Goal: Browse casually

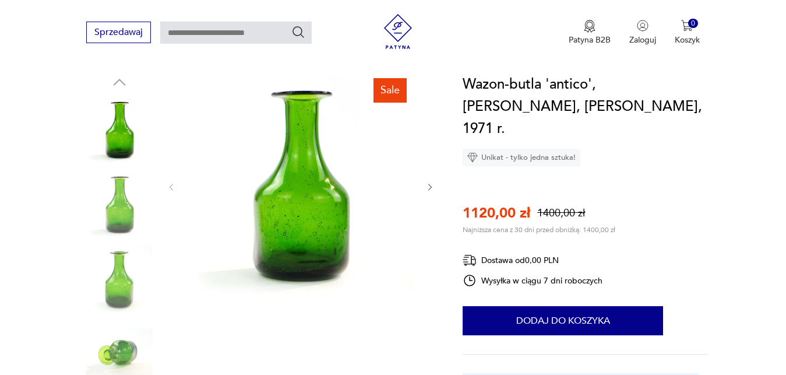
click at [428, 188] on icon "button" at bounding box center [430, 187] width 10 height 10
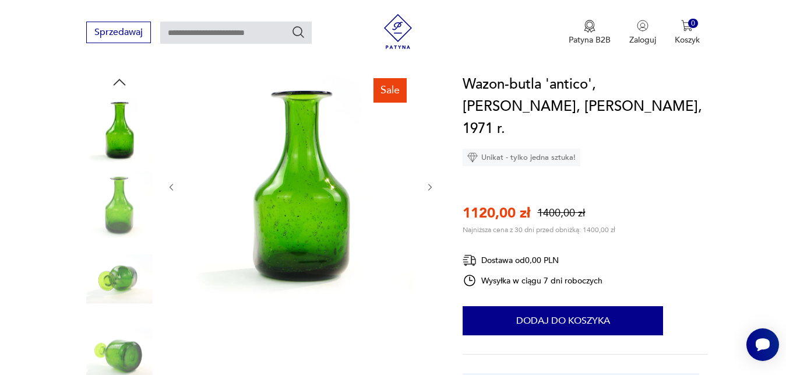
click at [428, 188] on icon "button" at bounding box center [430, 187] width 10 height 10
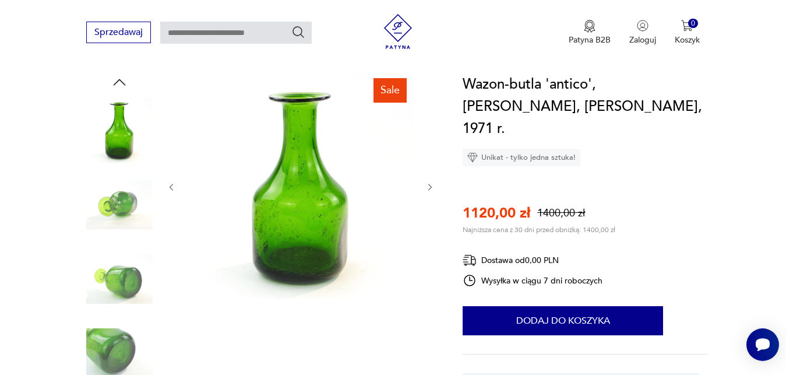
click at [428, 188] on icon "button" at bounding box center [430, 187] width 10 height 10
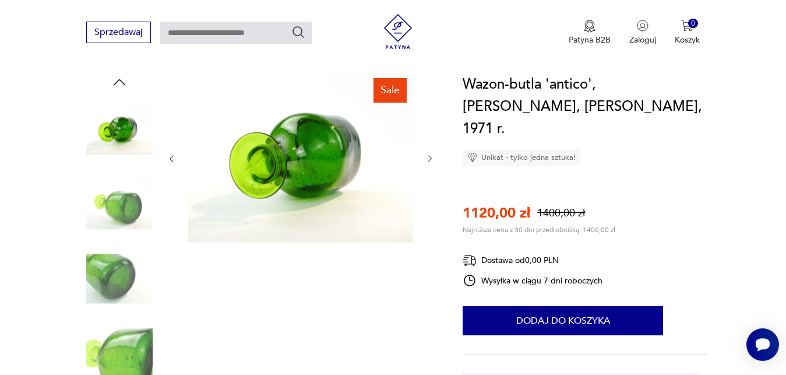
click at [428, 188] on div at bounding box center [301, 158] width 268 height 171
click at [432, 154] on icon "button" at bounding box center [430, 159] width 10 height 10
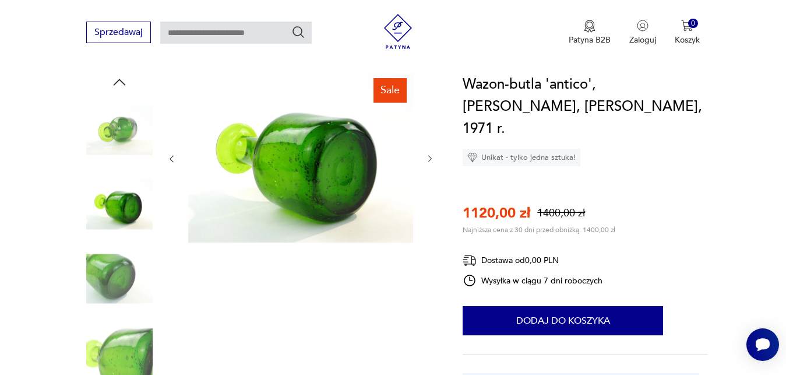
click at [432, 154] on icon "button" at bounding box center [430, 159] width 10 height 10
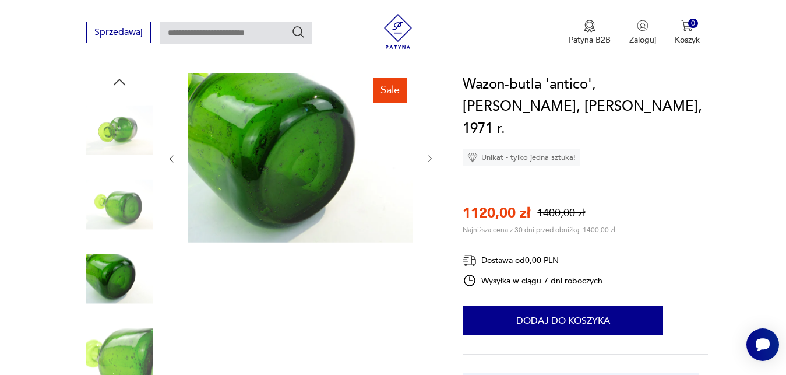
click at [432, 154] on icon "button" at bounding box center [430, 159] width 10 height 10
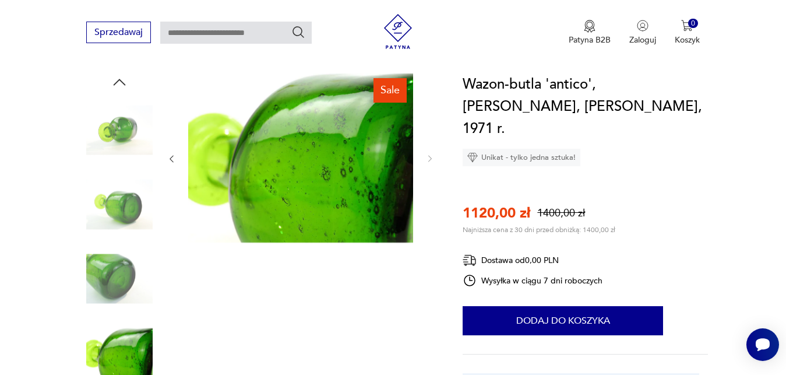
click at [169, 155] on icon "button" at bounding box center [172, 159] width 10 height 10
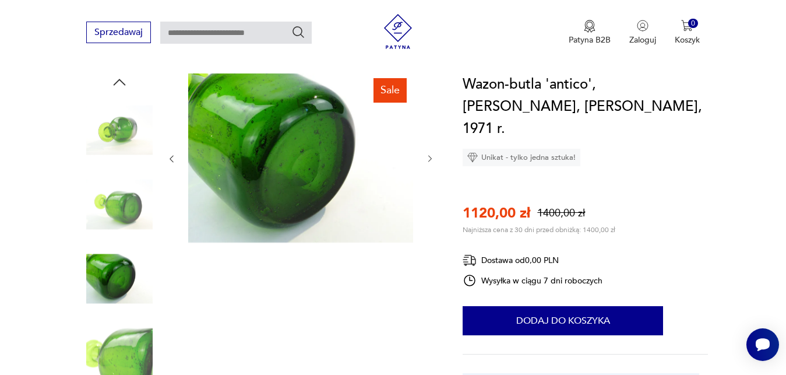
click at [171, 155] on icon "button" at bounding box center [172, 159] width 10 height 10
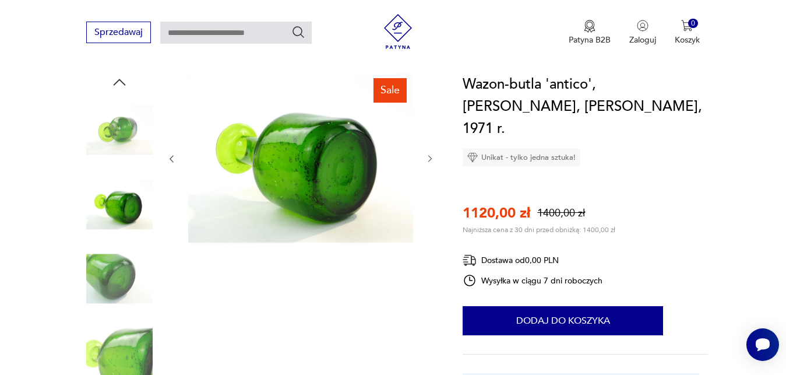
click at [171, 155] on icon "button" at bounding box center [172, 159] width 10 height 10
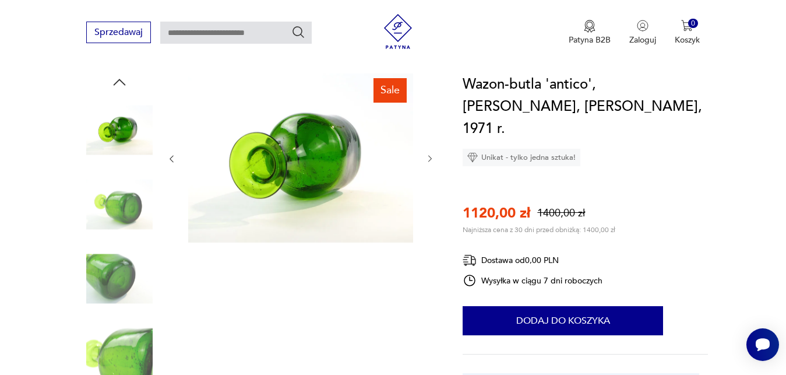
click at [171, 155] on icon "button" at bounding box center [172, 159] width 10 height 10
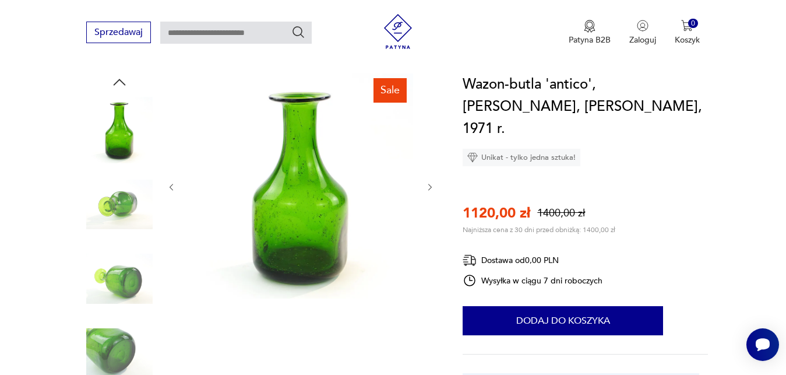
click at [171, 155] on div at bounding box center [301, 186] width 268 height 227
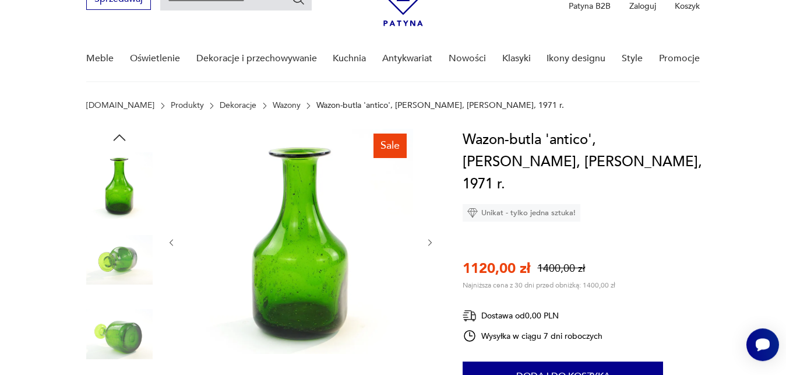
scroll to position [59, 0]
